Goal: Entertainment & Leisure: Browse casually

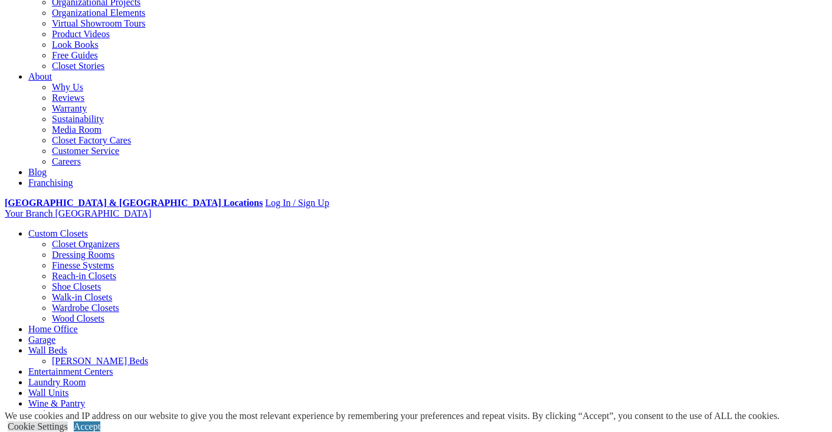
scroll to position [262, 0]
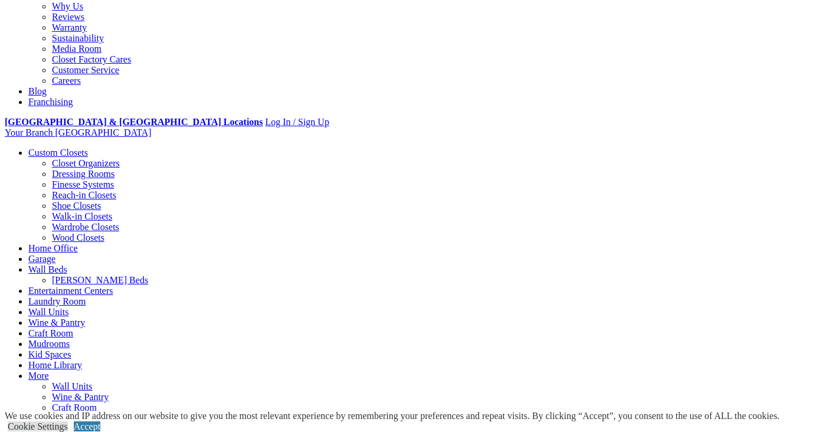
scroll to position [339, 0]
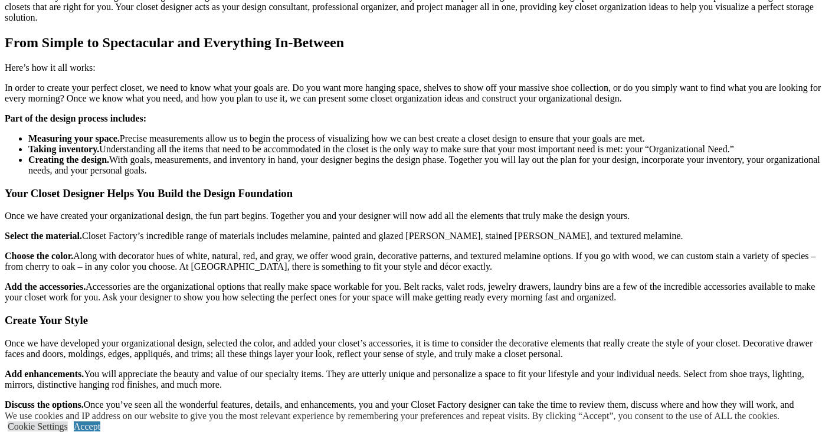
scroll to position [1540, 0]
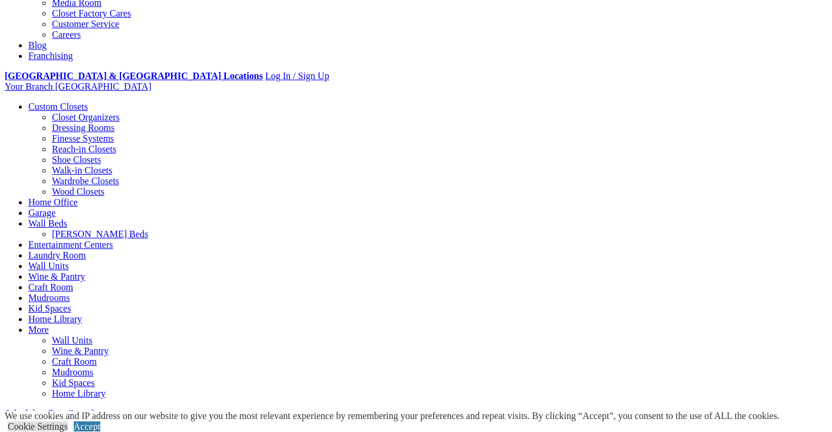
scroll to position [385, 0]
click at [97, 408] on span "Schedule a Free Consult (opens a dropdown menu)" at bounding box center [97, 413] width 0 height 10
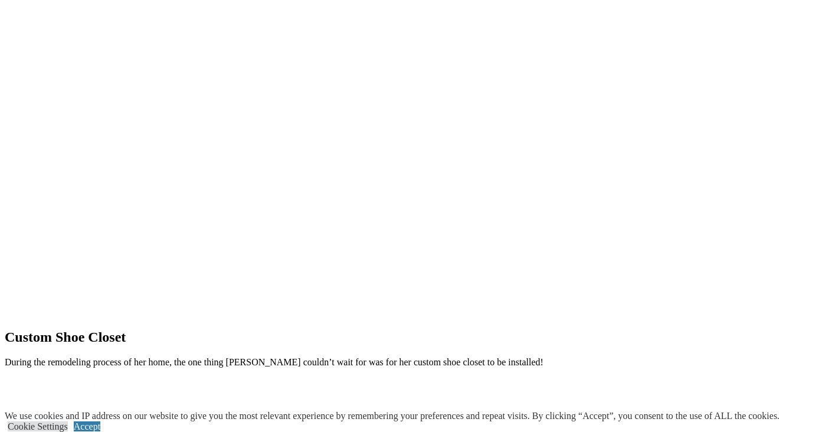
scroll to position [1173, 0]
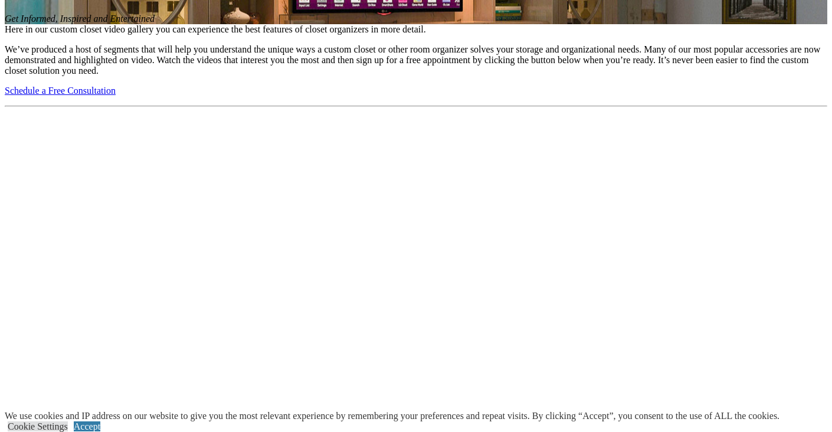
scroll to position [956, 0]
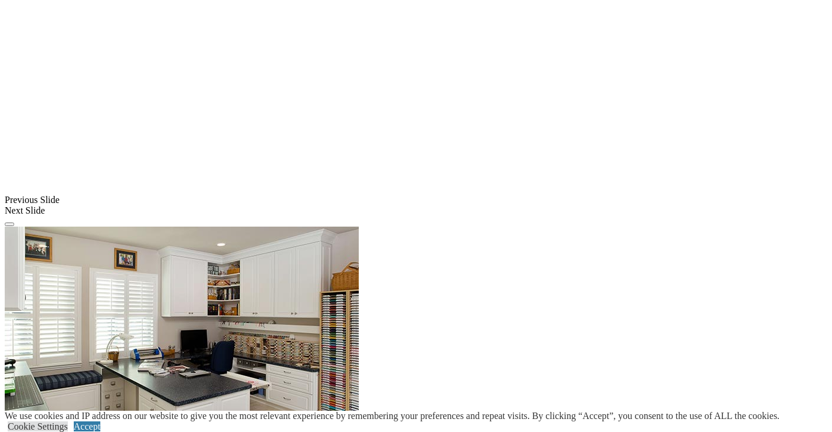
scroll to position [956, 0]
